Goal: Task Accomplishment & Management: Complete application form

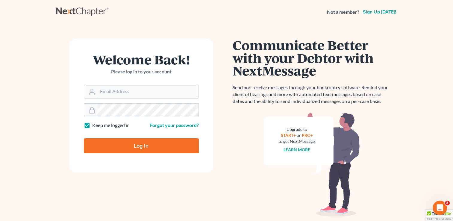
type input "[PERSON_NAME][EMAIL_ADDRESS][DOMAIN_NAME]"
click at [170, 139] on input "Log In" at bounding box center [141, 145] width 115 height 15
type input "Thinking..."
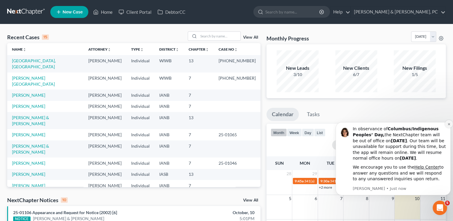
click at [448, 122] on button "Dismiss notification" at bounding box center [449, 124] width 8 height 8
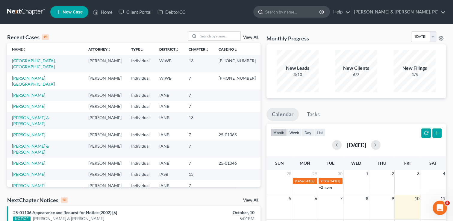
click at [313, 10] on input "search" at bounding box center [292, 11] width 55 height 11
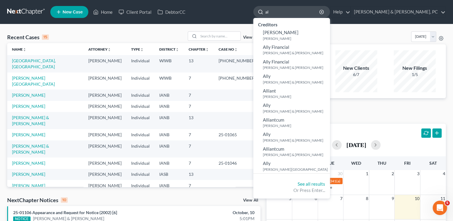
type input "a"
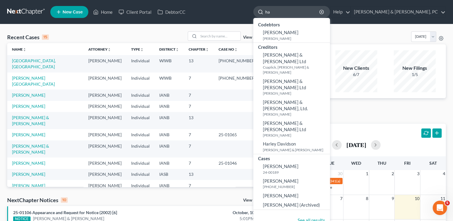
type input "h"
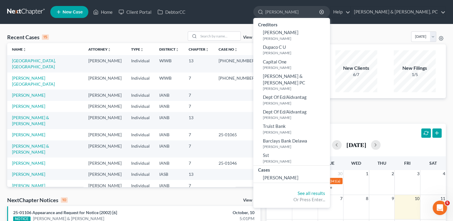
type input "allison"
click at [263, 9] on ul "New Case Home Client Portal DebtorCC allison - No Result - Creditors Aldous Har…" at bounding box center [247, 12] width 395 height 16
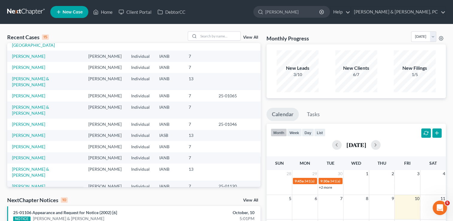
scroll to position [41, 0]
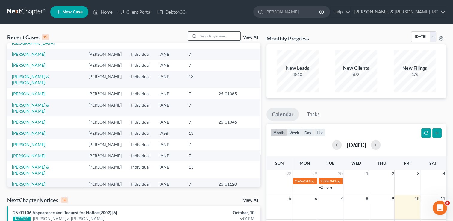
click at [222, 37] on input "search" at bounding box center [219, 36] width 42 height 9
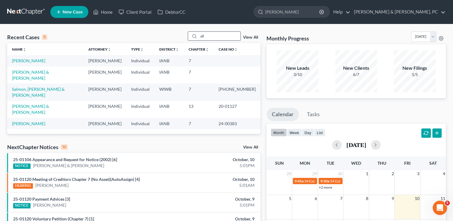
scroll to position [0, 0]
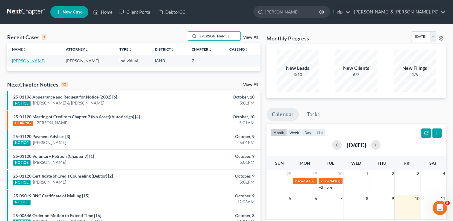
type input "allison"
click at [37, 63] on link "Hartwig, Allison" at bounding box center [28, 60] width 33 height 5
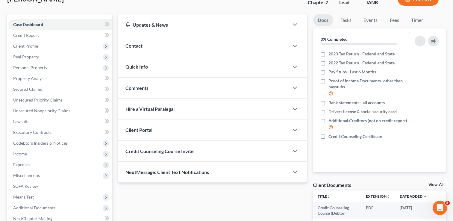
scroll to position [44, 0]
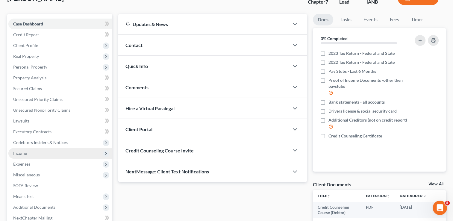
click at [24, 152] on span "Income" at bounding box center [20, 152] width 14 height 5
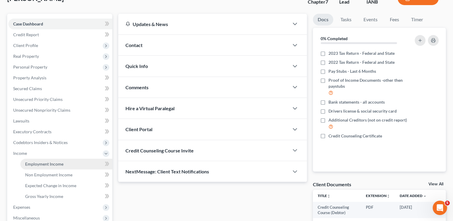
click at [44, 161] on span "Employment Income" at bounding box center [44, 163] width 38 height 5
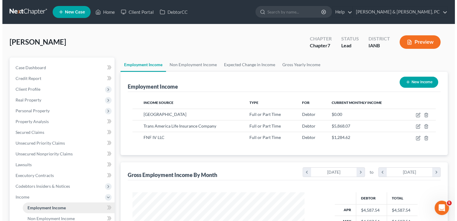
scroll to position [106, 184]
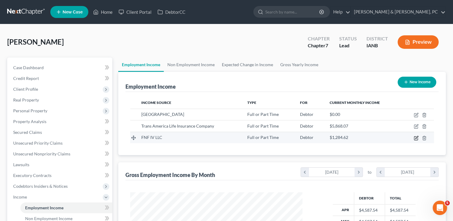
click at [416, 137] on icon "button" at bounding box center [415, 138] width 5 height 5
select select "0"
select select "16"
select select "2"
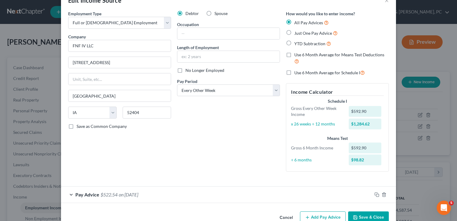
scroll to position [16, 0]
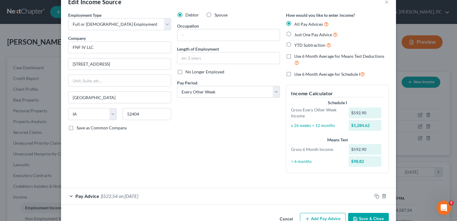
click at [68, 195] on div "Pay Advice $522.54 on 09/19/2025" at bounding box center [216, 196] width 311 height 16
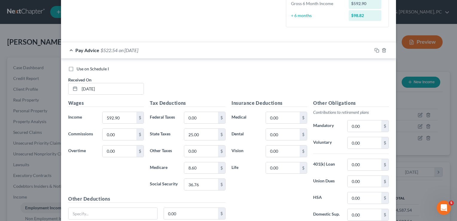
scroll to position [162, 0]
click at [111, 89] on input "09/19/2025" at bounding box center [112, 88] width 64 height 11
type input "0"
type input "5/16/25"
click at [232, 86] on div "Use on Schedule I Received On * 5/16/25" at bounding box center [228, 83] width 327 height 34
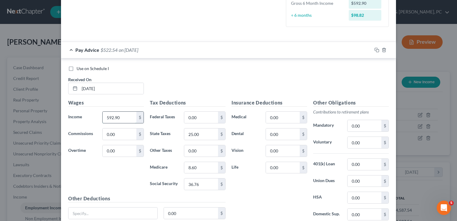
click at [123, 115] on input "592.90" at bounding box center [120, 117] width 34 height 11
type input "193.68"
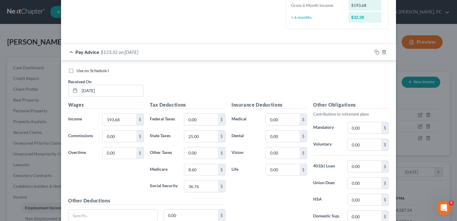
scroll to position [165, 0]
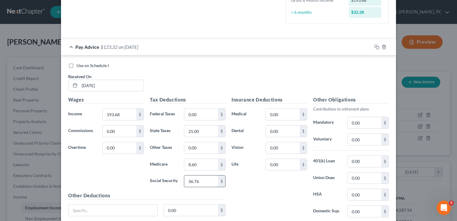
click at [211, 182] on input "36.76" at bounding box center [201, 180] width 34 height 11
type input "12.01"
click at [205, 163] on input "8.60" at bounding box center [201, 164] width 34 height 11
type input "2.81"
click at [211, 165] on input "2.81" at bounding box center [201, 164] width 34 height 11
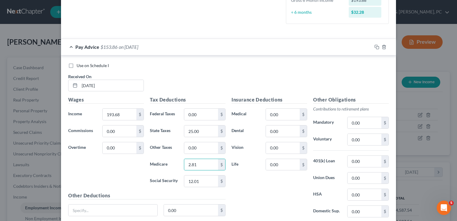
click at [223, 75] on div "Use on Schedule I Received On * 5/16/25" at bounding box center [228, 80] width 327 height 34
click at [223, 78] on div "Use on Schedule I Received On * 5/16/25" at bounding box center [228, 80] width 327 height 34
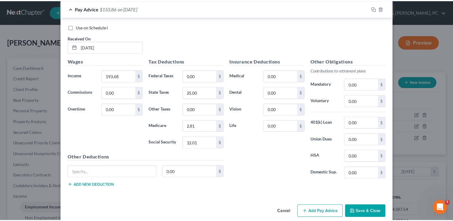
scroll to position [210, 0]
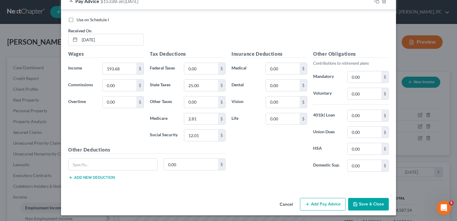
click at [367, 204] on button "Save & Close" at bounding box center [368, 204] width 41 height 13
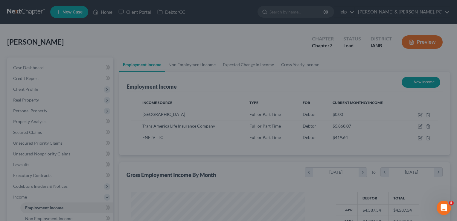
scroll to position [299020, 298943]
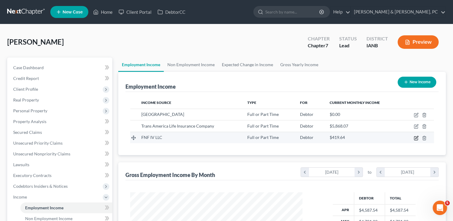
click at [415, 138] on icon "button" at bounding box center [416, 137] width 3 height 3
select select "0"
select select "16"
select select "2"
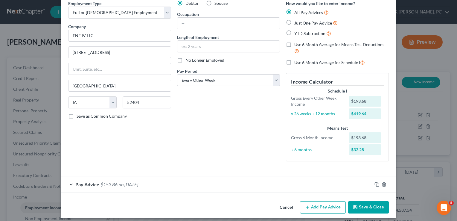
scroll to position [31, 0]
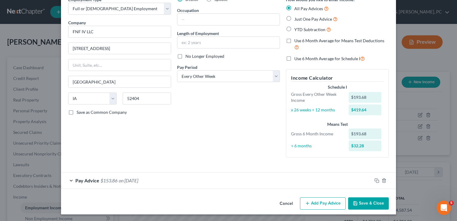
click at [327, 203] on button "Add Pay Advice" at bounding box center [323, 203] width 46 height 13
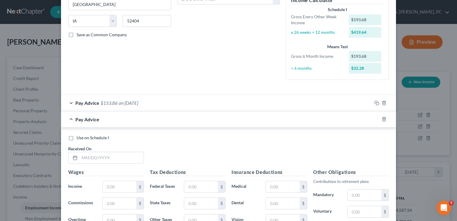
scroll to position [114, 0]
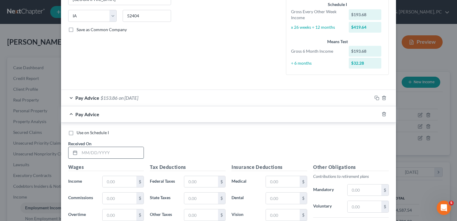
click at [129, 156] on input "text" at bounding box center [112, 152] width 64 height 11
type input "05/30/2025"
click at [109, 187] on div "Wages Income * $ Commissions $ Overtime $" at bounding box center [106, 211] width 82 height 96
click at [111, 182] on input "text" at bounding box center [120, 181] width 34 height 11
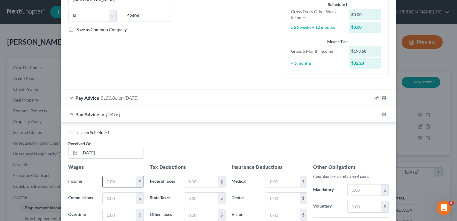
click at [117, 181] on input "text" at bounding box center [120, 181] width 34 height 11
type input "29.22"
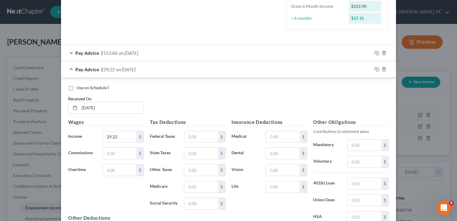
scroll to position [161, 0]
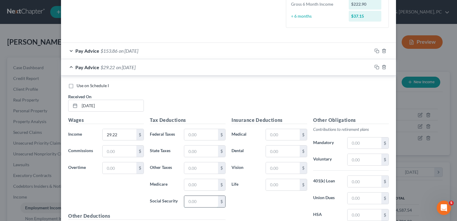
click at [199, 200] on input "text" at bounding box center [201, 201] width 34 height 11
type input "1.81"
click at [204, 180] on input "text" at bounding box center [201, 184] width 34 height 11
type input "0.42"
click at [188, 163] on input "text" at bounding box center [201, 167] width 34 height 11
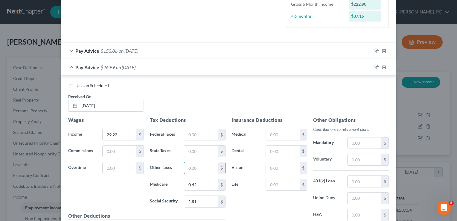
click at [198, 150] on input "text" at bounding box center [201, 150] width 34 height 11
type input "25.00"
click at [216, 87] on div "Use on Schedule I" at bounding box center [228, 86] width 321 height 6
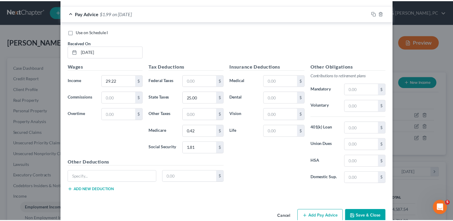
scroll to position [226, 0]
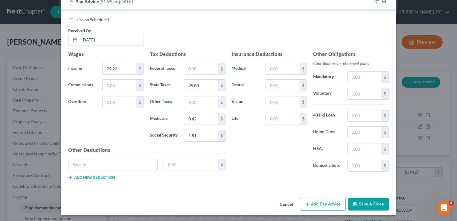
click at [374, 205] on button "Save & Close" at bounding box center [368, 204] width 41 height 13
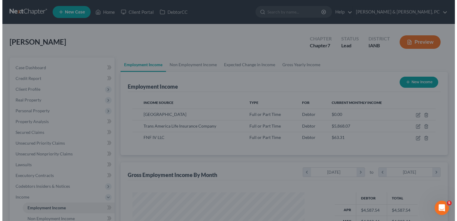
scroll to position [299020, 298943]
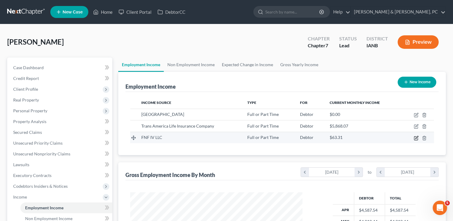
click at [415, 139] on icon "button" at bounding box center [416, 138] width 4 height 4
select select "0"
select select "16"
select select "2"
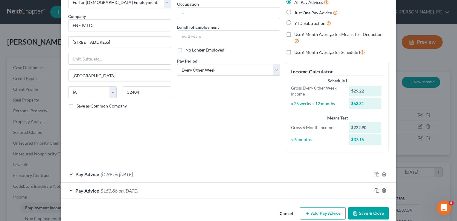
scroll to position [47, 0]
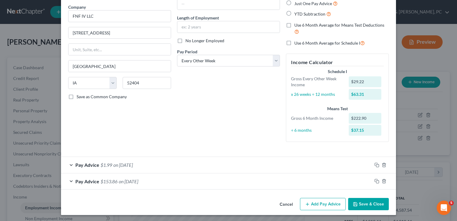
click at [336, 203] on button "Add Pay Advice" at bounding box center [323, 204] width 46 height 13
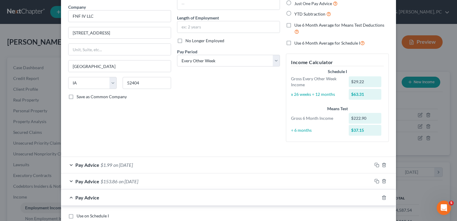
scroll to position [132, 0]
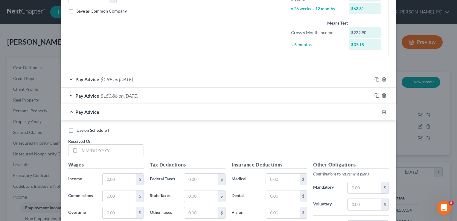
click at [112, 156] on div "Use on Schedule I Received On *" at bounding box center [228, 144] width 327 height 34
click at [116, 151] on input "text" at bounding box center [112, 149] width 64 height 11
type input "06/13/2025"
click at [119, 180] on input "text" at bounding box center [120, 178] width 34 height 11
type input "143.90"
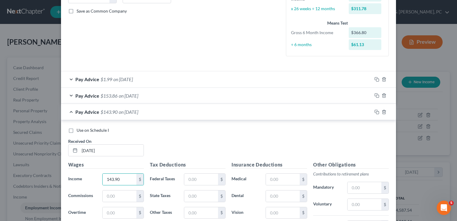
click at [450, 141] on div "Edit Income Source × Employment Type * Select Full or Part Time Employment Self…" at bounding box center [228, 110] width 457 height 221
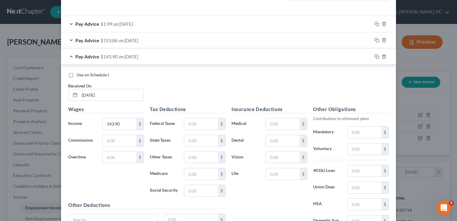
scroll to position [197, 0]
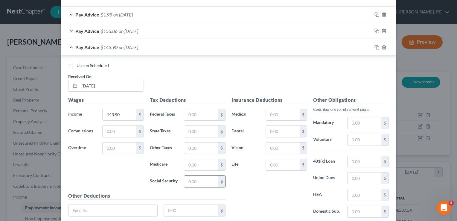
click at [200, 179] on input "text" at bounding box center [201, 181] width 34 height 11
type input "8.92"
click at [200, 168] on input "text" at bounding box center [201, 164] width 34 height 11
type input "2.09"
click at [199, 147] on input "text" at bounding box center [201, 147] width 34 height 11
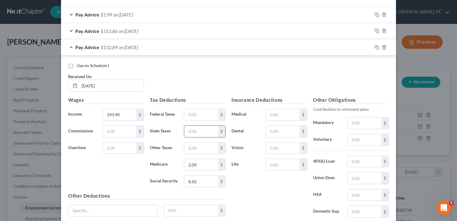
click at [200, 131] on input "text" at bounding box center [201, 131] width 34 height 11
type input "25.00"
click at [207, 68] on div "Use on Schedule I Received On * 06/13/2025" at bounding box center [228, 80] width 327 height 34
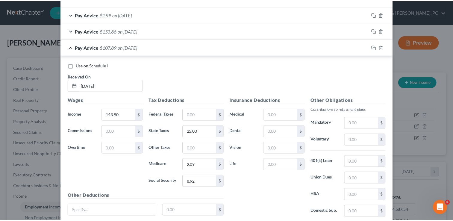
scroll to position [243, 0]
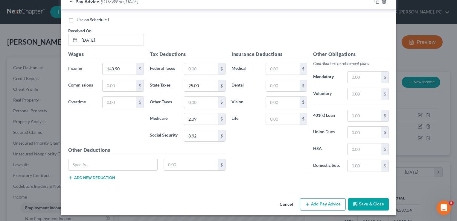
click at [360, 202] on button "Save & Close" at bounding box center [368, 204] width 41 height 13
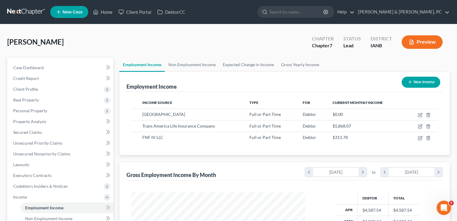
scroll to position [299020, 298943]
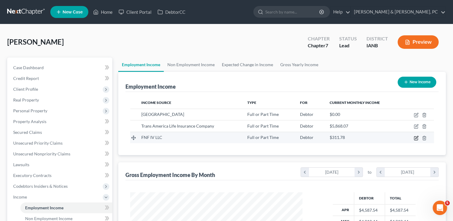
click at [416, 136] on icon "button" at bounding box center [415, 138] width 5 height 5
select select "0"
select select "16"
select select "2"
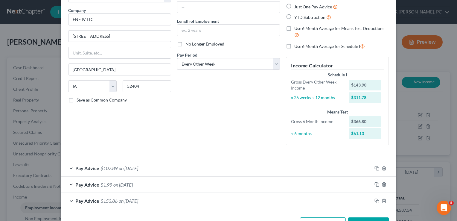
scroll to position [63, 0]
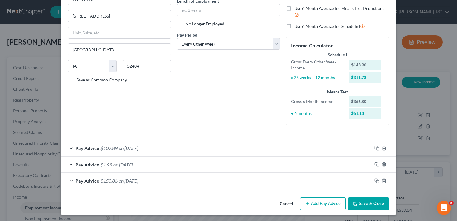
click at [329, 203] on button "Add Pay Advice" at bounding box center [323, 203] width 46 height 13
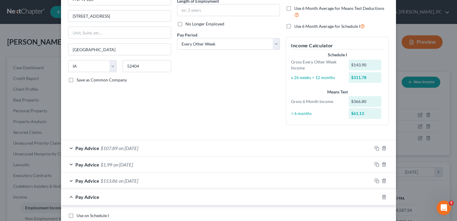
scroll to position [128, 0]
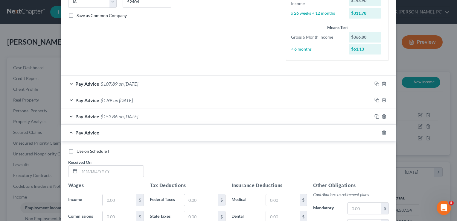
click at [133, 92] on div "Pay Advice $1.99 on 05/30/2025" at bounding box center [216, 100] width 311 height 16
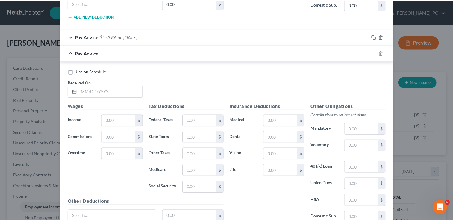
scroll to position [438, 0]
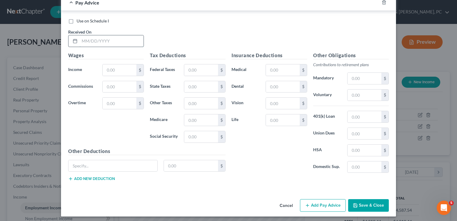
click at [119, 40] on input "text" at bounding box center [112, 40] width 64 height 11
type input "06/27/2025"
click at [126, 71] on input "text" at bounding box center [120, 69] width 34 height 11
type input "459.08"
click at [200, 64] on input "text" at bounding box center [201, 69] width 34 height 11
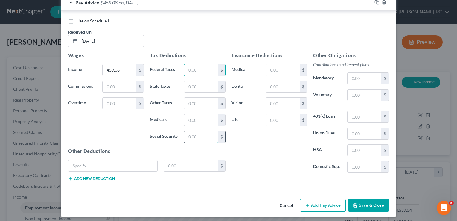
click at [189, 138] on input "text" at bounding box center [201, 136] width 34 height 11
type input "28.46"
click at [192, 117] on input "text" at bounding box center [201, 119] width 34 height 11
type input "6.66"
click at [192, 84] on input "text" at bounding box center [201, 86] width 34 height 11
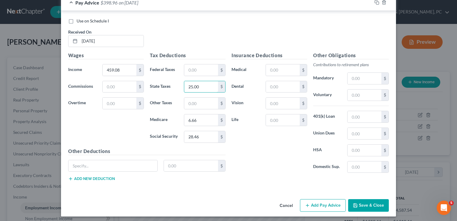
type input "25.00"
click at [197, 33] on div "Use on Schedule I Received On * 06/27/2025" at bounding box center [228, 35] width 327 height 34
click at [369, 200] on button "Save & Close" at bounding box center [368, 205] width 41 height 13
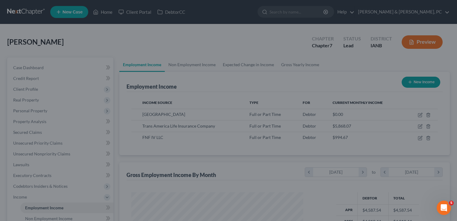
scroll to position [299020, 298943]
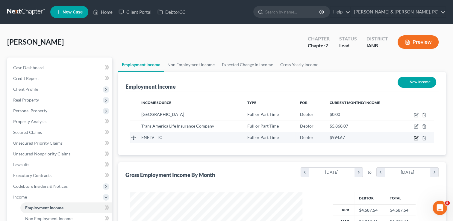
click at [415, 137] on icon "button" at bounding box center [415, 138] width 5 height 5
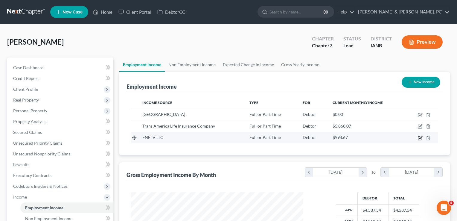
select select "0"
select select "16"
select select "2"
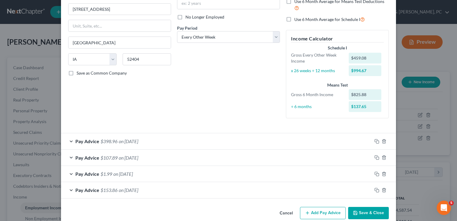
scroll to position [80, 0]
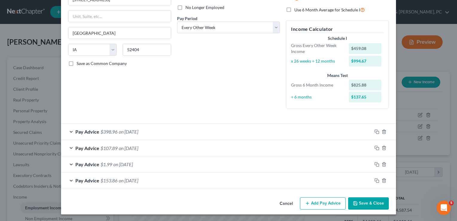
click at [327, 203] on button "Add Pay Advice" at bounding box center [323, 203] width 46 height 13
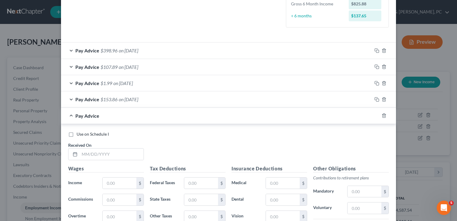
scroll to position [162, 0]
click at [107, 154] on input "text" at bounding box center [112, 153] width 64 height 11
type input "7/11/2025"
click at [121, 180] on input "text" at bounding box center [120, 182] width 34 height 11
click at [110, 184] on input "text" at bounding box center [120, 182] width 34 height 11
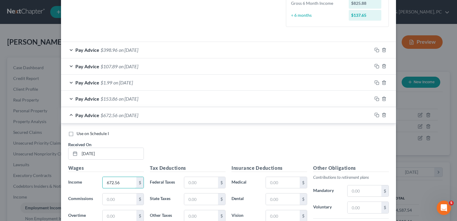
type input "672.56"
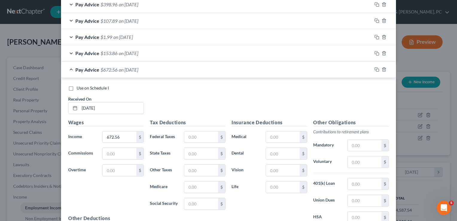
scroll to position [216, 0]
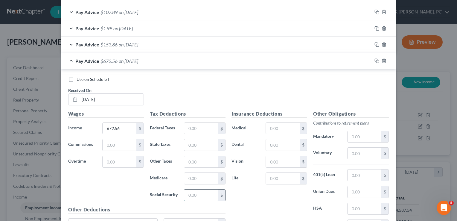
click at [195, 195] on input "text" at bounding box center [201, 194] width 34 height 11
type input "41.70"
click at [202, 178] on input "text" at bounding box center [201, 178] width 34 height 11
click at [202, 178] on input "91.75" at bounding box center [201, 178] width 34 height 11
type input "9.75"
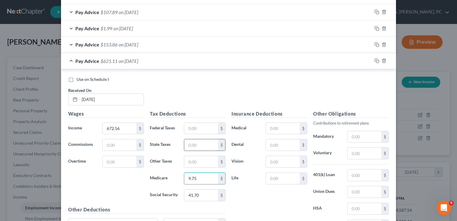
click at [196, 145] on input "text" at bounding box center [201, 144] width 34 height 11
type input "25.00"
click at [200, 98] on div "Use on Schedule I Received On * 7/11/2025" at bounding box center [228, 93] width 327 height 34
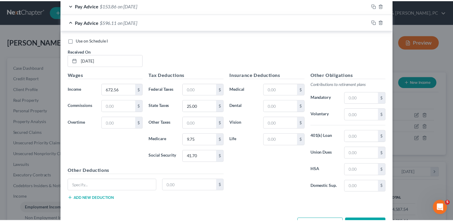
scroll to position [275, 0]
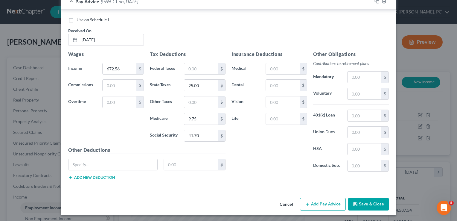
click at [372, 203] on button "Save & Close" at bounding box center [368, 204] width 41 height 13
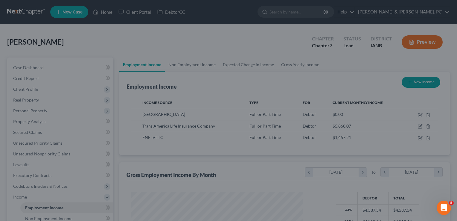
scroll to position [299020, 298943]
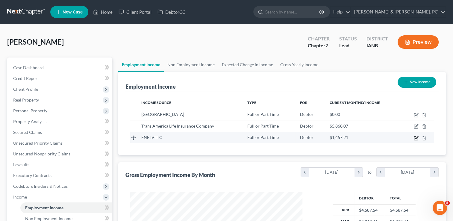
click at [415, 137] on icon "button" at bounding box center [416, 137] width 3 height 3
select select "0"
select select "16"
select select "2"
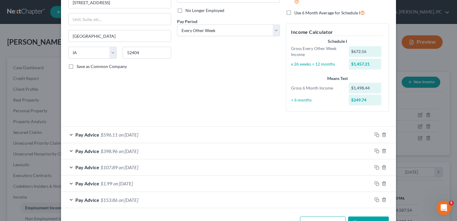
scroll to position [96, 0]
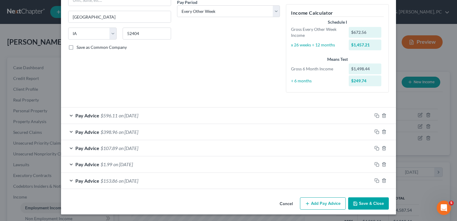
click at [317, 202] on button "Add Pay Advice" at bounding box center [323, 203] width 46 height 13
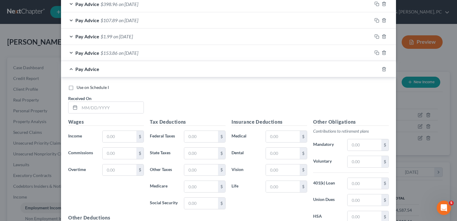
scroll to position [250, 0]
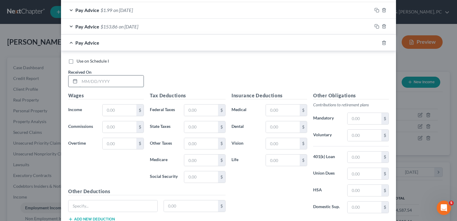
click at [87, 82] on input "text" at bounding box center [112, 80] width 64 height 11
type input "07/25/2025"
click at [117, 105] on input "text" at bounding box center [120, 109] width 34 height 11
type input "805.73"
click at [194, 176] on input "text" at bounding box center [201, 176] width 34 height 11
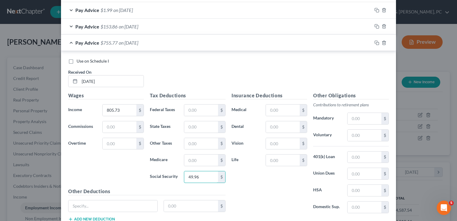
type input "49.96"
click at [194, 156] on input "text" at bounding box center [201, 159] width 34 height 11
type input "11.68"
click at [194, 129] on input "text" at bounding box center [201, 126] width 34 height 11
type input "29.24"
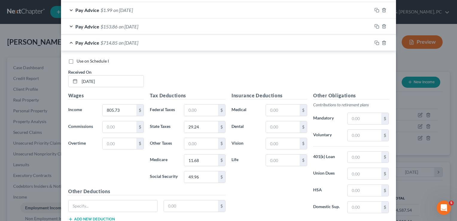
click at [243, 67] on div "Use on Schedule I Received On * 07/25/2025" at bounding box center [228, 75] width 327 height 34
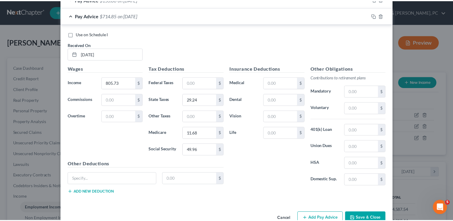
scroll to position [291, 0]
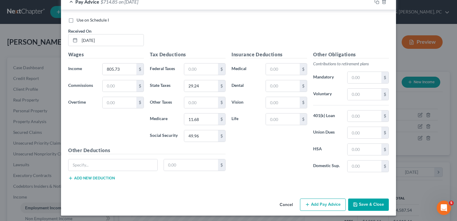
click at [364, 205] on button "Save & Close" at bounding box center [368, 204] width 41 height 13
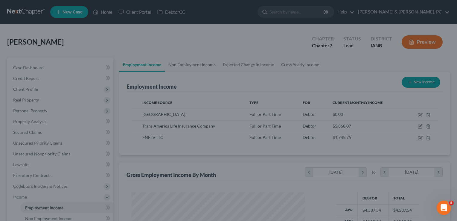
scroll to position [299020, 298943]
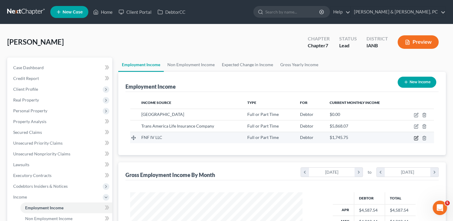
click at [415, 137] on icon "button" at bounding box center [415, 138] width 5 height 5
select select "0"
select select "16"
select select "2"
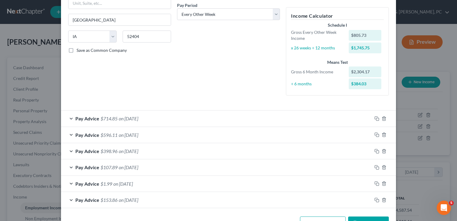
scroll to position [112, 0]
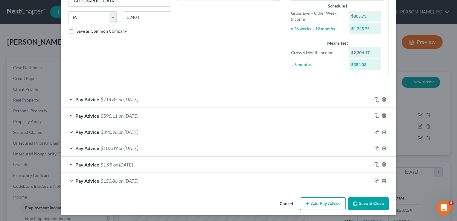
click at [330, 201] on button "Add Pay Advice" at bounding box center [323, 203] width 46 height 13
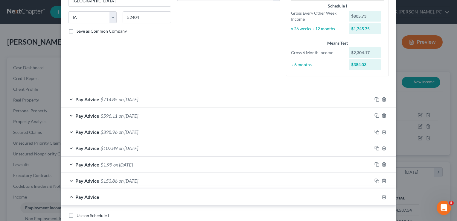
scroll to position [230, 0]
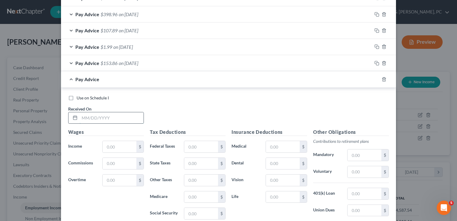
click at [123, 117] on input "text" at bounding box center [112, 117] width 64 height 11
type input "08/8/2025"
click at [111, 145] on input "text" at bounding box center [120, 146] width 34 height 11
type input "784.05"
click at [202, 142] on input "text" at bounding box center [201, 146] width 34 height 11
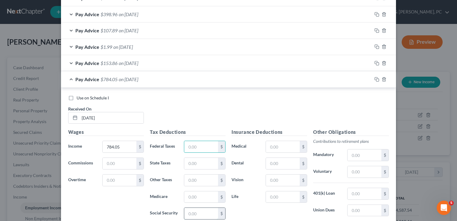
click at [193, 214] on input "text" at bounding box center [201, 213] width 34 height 11
type input "48.61"
click at [208, 120] on div "Use on Schedule I Received On * 08/8/2025" at bounding box center [228, 112] width 327 height 34
click at [189, 198] on input "text" at bounding box center [201, 196] width 34 height 11
type input "11.37"
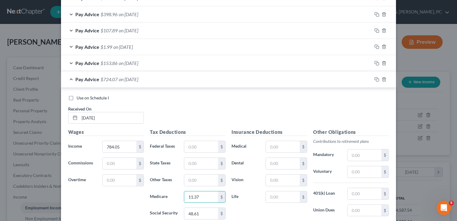
click at [210, 106] on div "Use on Schedule I Received On * 08/8/2025" at bounding box center [228, 112] width 327 height 34
click at [191, 165] on input "text" at bounding box center [201, 163] width 34 height 11
type input "28.41"
click at [207, 100] on div "Use on Schedule I Received On * 08/8/2025" at bounding box center [228, 112] width 327 height 34
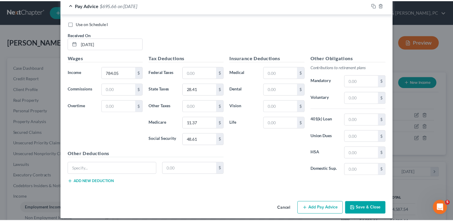
scroll to position [306, 0]
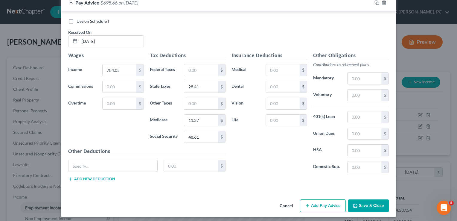
click at [374, 201] on button "Save & Close" at bounding box center [368, 205] width 41 height 13
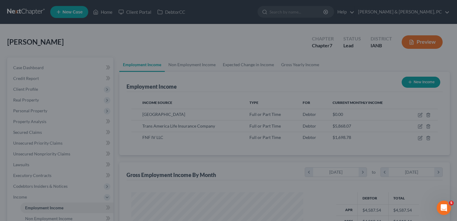
scroll to position [299020, 298943]
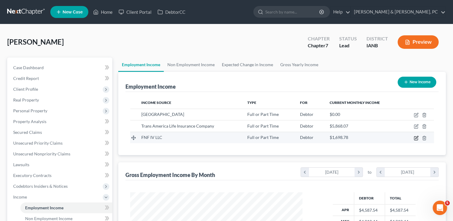
click at [418, 138] on icon "button" at bounding box center [415, 138] width 5 height 5
select select "0"
select select "16"
select select "2"
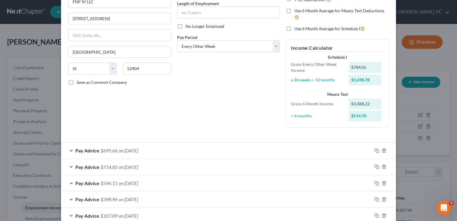
scroll to position [128, 0]
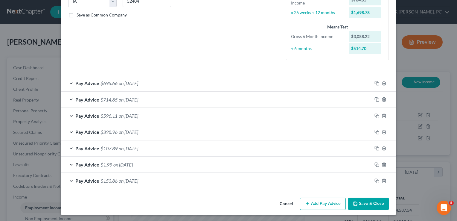
click at [328, 201] on button "Add Pay Advice" at bounding box center [323, 203] width 46 height 13
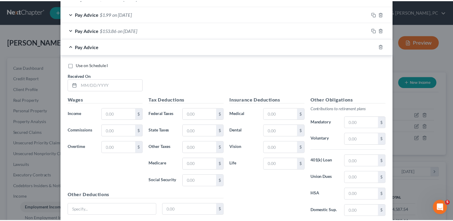
scroll to position [324, 0]
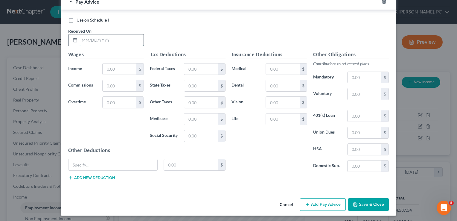
click at [127, 38] on input "text" at bounding box center [112, 39] width 64 height 11
type input "08/22/2025"
click at [125, 67] on input "text" at bounding box center [120, 68] width 34 height 11
type input "483.55"
click at [206, 69] on input "text" at bounding box center [201, 68] width 34 height 11
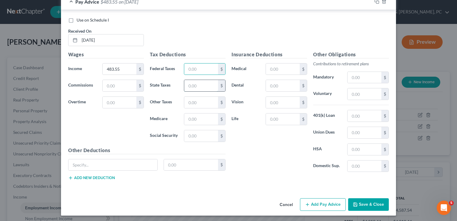
click at [193, 88] on input "text" at bounding box center [201, 85] width 34 height 11
type input "25.00"
click at [185, 119] on input "text" at bounding box center [201, 118] width 34 height 11
type input "7.01"
click at [193, 138] on input "text" at bounding box center [201, 135] width 34 height 11
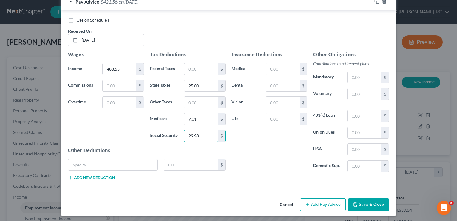
type input "29.98"
click at [212, 29] on div "Use on Schedule I Received On * 08/22/2025" at bounding box center [228, 34] width 327 height 34
click at [372, 202] on button "Save & Close" at bounding box center [368, 204] width 41 height 13
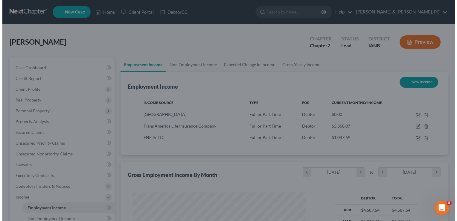
scroll to position [299020, 298943]
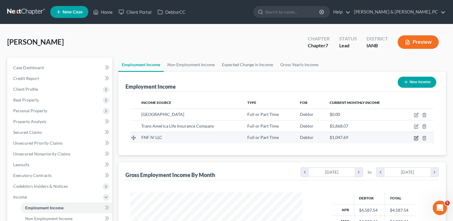
click at [415, 136] on icon "button" at bounding box center [415, 138] width 5 height 5
select select "0"
select select "16"
select select "2"
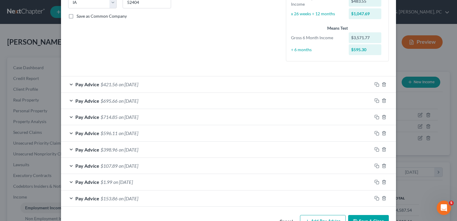
scroll to position [145, 0]
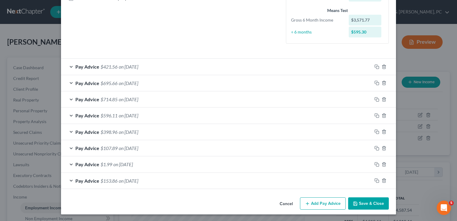
click at [321, 199] on button "Add Pay Advice" at bounding box center [323, 203] width 46 height 13
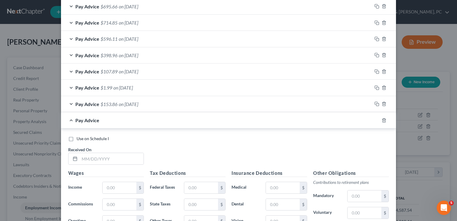
scroll to position [260, 0]
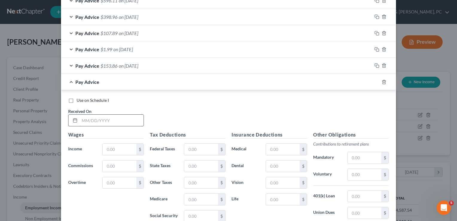
click at [119, 116] on input "text" at bounding box center [112, 120] width 64 height 11
type input "09/5/2025"
click at [120, 147] on input "text" at bounding box center [120, 149] width 34 height 11
type input "697.88"
click at [225, 111] on div "Use on Schedule I Received On * 09/5/2025" at bounding box center [228, 114] width 327 height 34
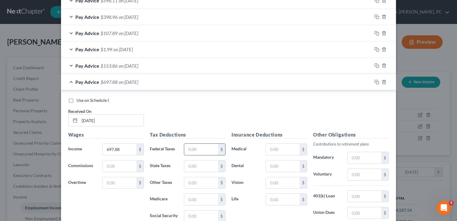
click at [200, 152] on input "text" at bounding box center [201, 149] width 34 height 11
click at [192, 215] on input "text" at bounding box center [201, 215] width 34 height 11
type input "43.27"
click at [193, 200] on input "text" at bounding box center [201, 199] width 34 height 11
type input "10.12"
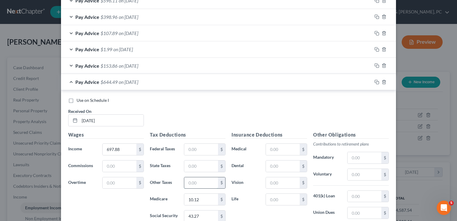
click at [197, 181] on input "text" at bounding box center [201, 182] width 34 height 11
click at [188, 165] on input "text" at bounding box center [201, 165] width 34 height 11
type input "25.14"
click at [231, 125] on div "Use on Schedule I Received On * 09/5/2025" at bounding box center [228, 114] width 327 height 34
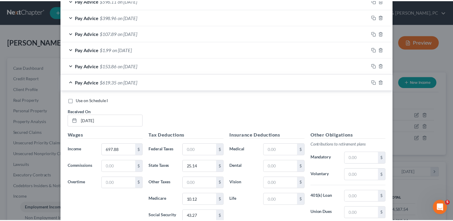
scroll to position [340, 0]
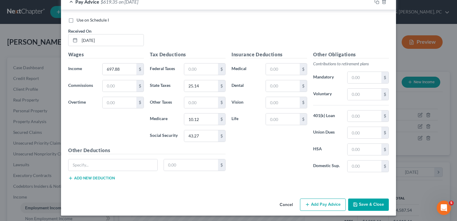
click at [365, 199] on button "Save & Close" at bounding box center [368, 204] width 41 height 13
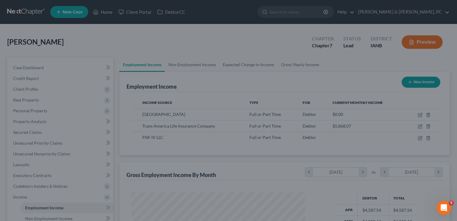
scroll to position [299020, 298943]
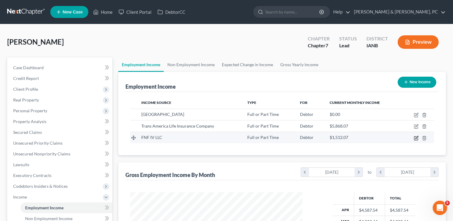
click at [417, 138] on icon "button" at bounding box center [415, 138] width 5 height 5
select select "0"
select select "16"
select select "2"
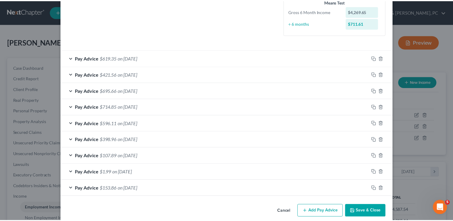
scroll to position [154, 0]
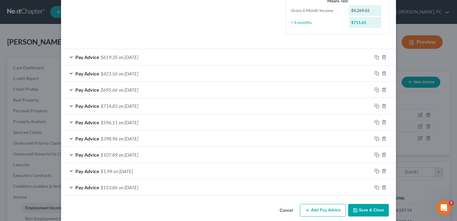
click at [380, 210] on button "Save & Close" at bounding box center [368, 210] width 41 height 13
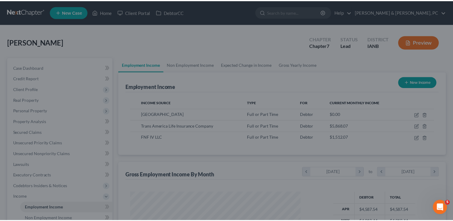
scroll to position [299020, 298943]
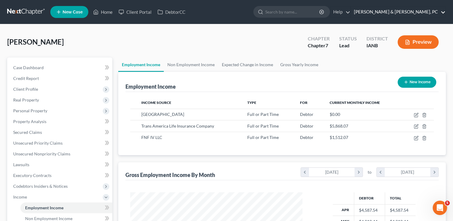
click at [440, 11] on link "Henkels & Baker, PC" at bounding box center [398, 12] width 95 height 11
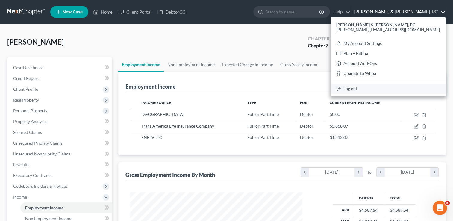
click at [407, 88] on link "Log out" at bounding box center [387, 88] width 115 height 10
